Goal: Task Accomplishment & Management: Manage account settings

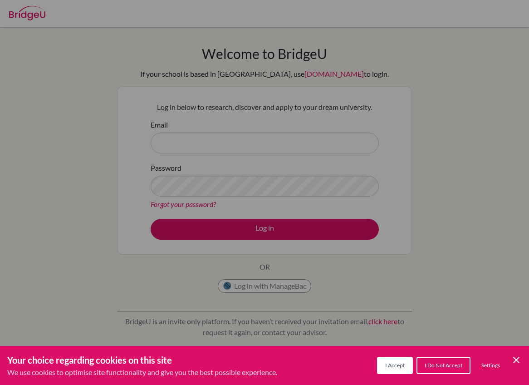
click at [362, 270] on div "Cookie Preferences" at bounding box center [264, 192] width 529 height 385
click at [517, 361] on icon "Save and close" at bounding box center [516, 360] width 6 height 6
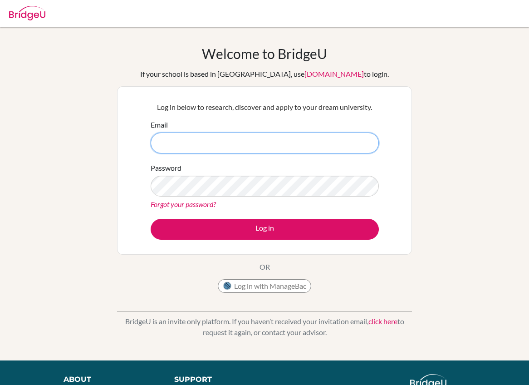
click at [255, 136] on input "Email" at bounding box center [265, 142] width 228 height 21
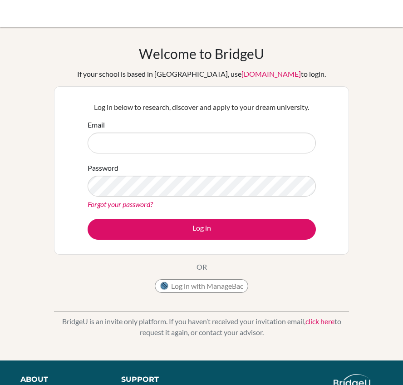
click at [127, 130] on div "Email" at bounding box center [202, 136] width 228 height 34
click at [123, 132] on input "Email" at bounding box center [202, 142] width 228 height 21
click at [114, 141] on input "Email" at bounding box center [202, 142] width 228 height 21
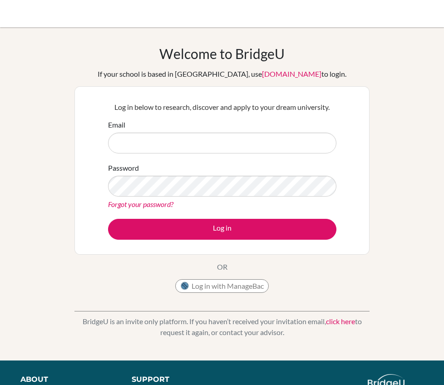
click at [33, 132] on div "Welcome to BridgeU If your school is based in China, use app.bridge-u.com.cn to…" at bounding box center [222, 193] width 444 height 297
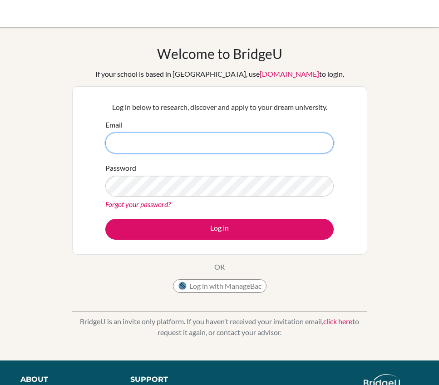
click at [165, 144] on input "Email" at bounding box center [219, 142] width 228 height 21
type input "[EMAIL_ADDRESS][DOMAIN_NAME]"
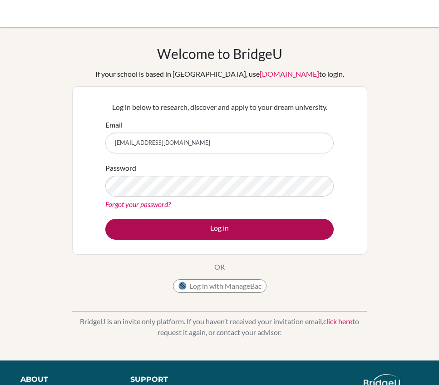
click at [165, 230] on button "Log in" at bounding box center [219, 229] width 228 height 21
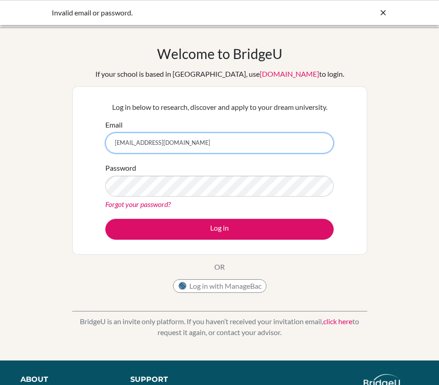
click at [280, 148] on input "mehtasanvi@gmail.com" at bounding box center [219, 142] width 228 height 21
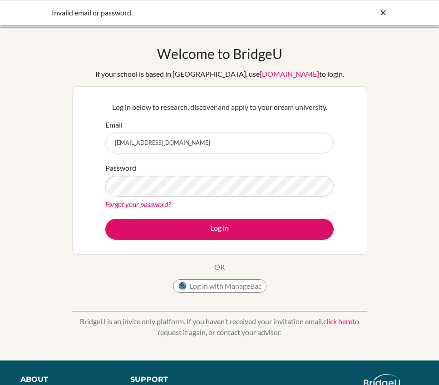
click at [300, 166] on div "Password Forgot your password?" at bounding box center [219, 185] width 228 height 47
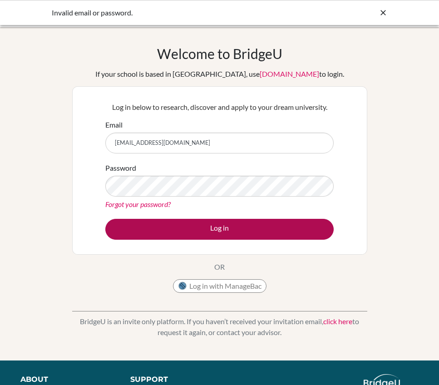
click at [204, 223] on button "Log in" at bounding box center [219, 229] width 228 height 21
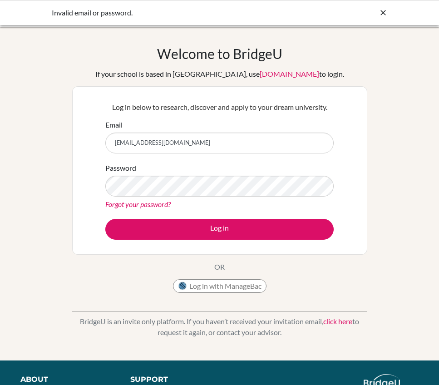
click at [265, 156] on form "Email [EMAIL_ADDRESS][DOMAIN_NAME] Password Forgot your password? Log in" at bounding box center [219, 179] width 228 height 120
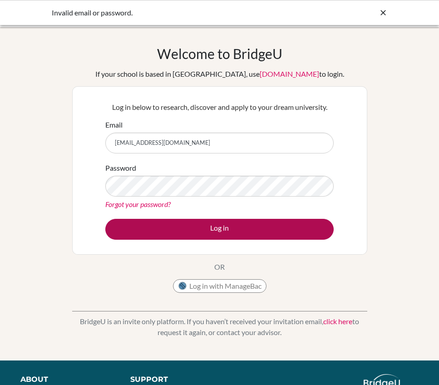
click at [115, 223] on button "Log in" at bounding box center [219, 229] width 228 height 21
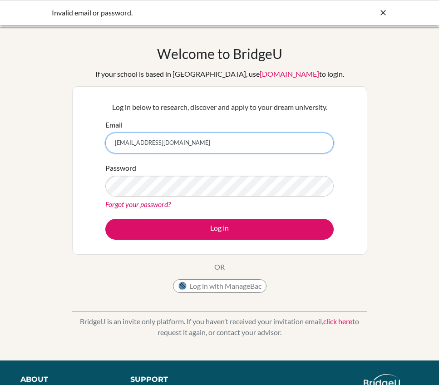
click at [210, 145] on input "[EMAIL_ADDRESS][DOMAIN_NAME]" at bounding box center [219, 142] width 228 height 21
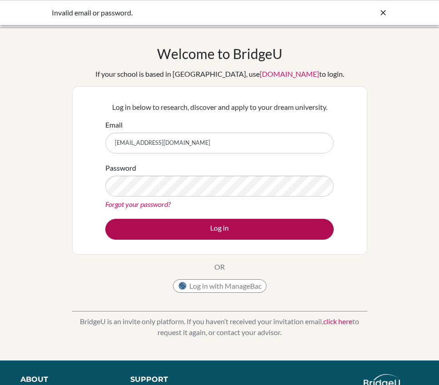
click at [193, 220] on button "Log in" at bounding box center [219, 229] width 228 height 21
click at [236, 233] on button "Log in" at bounding box center [219, 229] width 228 height 21
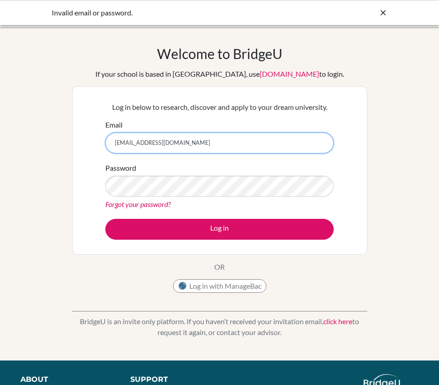
click at [272, 141] on input "[EMAIL_ADDRESS][DOMAIN_NAME]" at bounding box center [219, 142] width 228 height 21
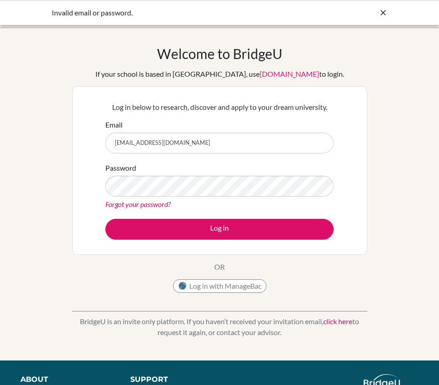
click at [401, 183] on div "Welcome to BridgeU If your school is based in China, use app.bridge-u.com.cn to…" at bounding box center [219, 193] width 439 height 297
click at [159, 209] on div "Forgot your password?" at bounding box center [219, 204] width 228 height 11
click at [159, 208] on link "Forgot your password?" at bounding box center [137, 204] width 65 height 9
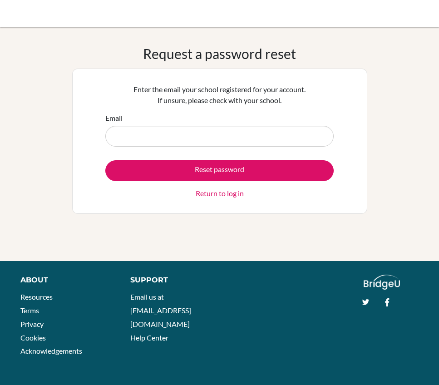
type input "n"
